Goal: Information Seeking & Learning: Learn about a topic

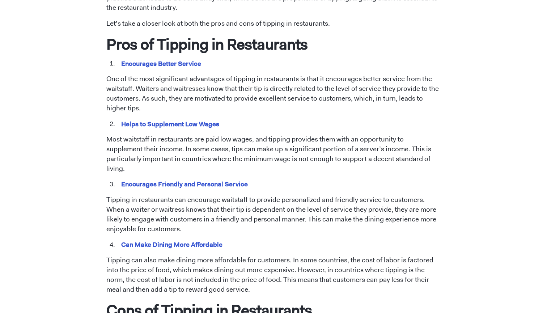
scroll to position [354, 0]
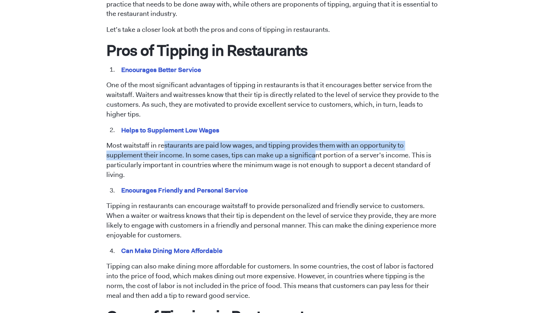
drag, startPoint x: 165, startPoint y: 144, endPoint x: 277, endPoint y: 148, distance: 111.5
click at [277, 148] on p "Most waitstaff in restaurants are paid low wages, and tipping provides them wit…" at bounding box center [273, 160] width 334 height 39
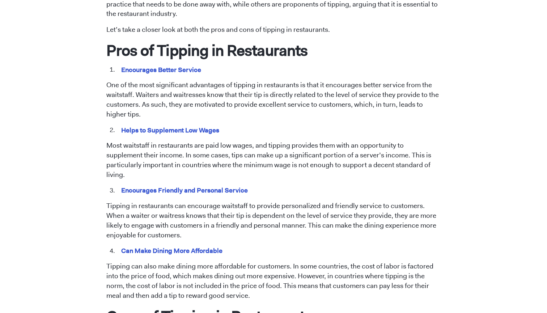
click at [186, 204] on p "Tipping in restaurants can encourage waitstaff to provide personalized and frie…" at bounding box center [273, 220] width 334 height 39
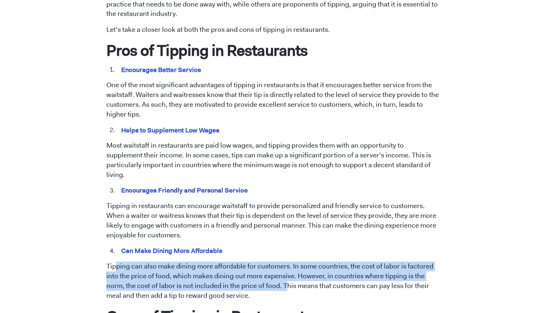
drag, startPoint x: 114, startPoint y: 249, endPoint x: 266, endPoint y: 269, distance: 153.5
click at [265, 269] on p "Tipping can also make dining more affordable for customers. In some countries, …" at bounding box center [273, 280] width 334 height 39
click at [266, 269] on p "Tipping can also make dining more affordable for customers. In some countries, …" at bounding box center [273, 280] width 334 height 39
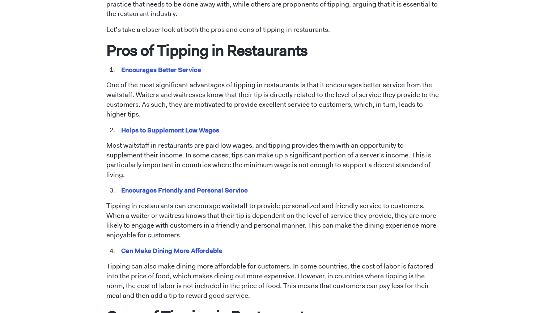
drag, startPoint x: 240, startPoint y: 274, endPoint x: 232, endPoint y: 278, distance: 8.6
click at [232, 278] on p "Tipping can also make dining more affordable for customers. In some countries, …" at bounding box center [273, 280] width 334 height 39
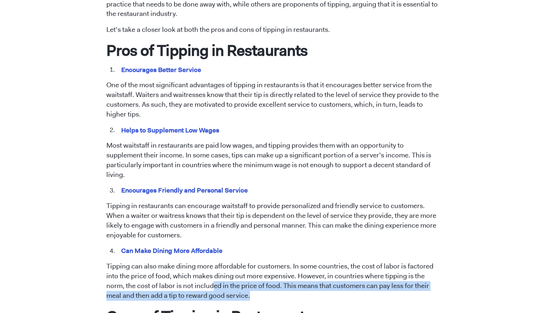
drag, startPoint x: 232, startPoint y: 278, endPoint x: 192, endPoint y: 270, distance: 40.5
click at [192, 270] on p "Tipping can also make dining more affordable for customers. In some countries, …" at bounding box center [273, 280] width 334 height 39
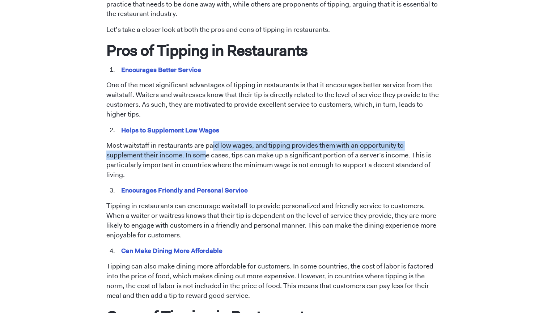
drag, startPoint x: 166, startPoint y: 147, endPoint x: 213, endPoint y: 138, distance: 48.2
click at [213, 141] on p "Most waitstaff in restaurants are paid low wages, and tipping provides them wit…" at bounding box center [273, 160] width 334 height 39
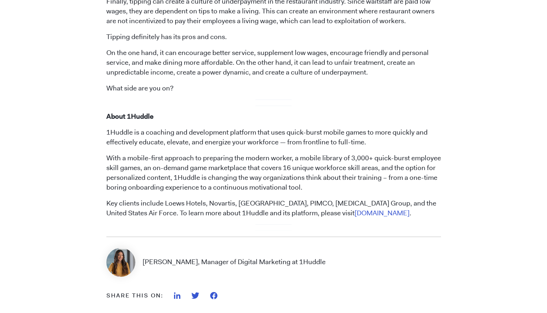
scroll to position [858, 0]
